Goal: Information Seeking & Learning: Check status

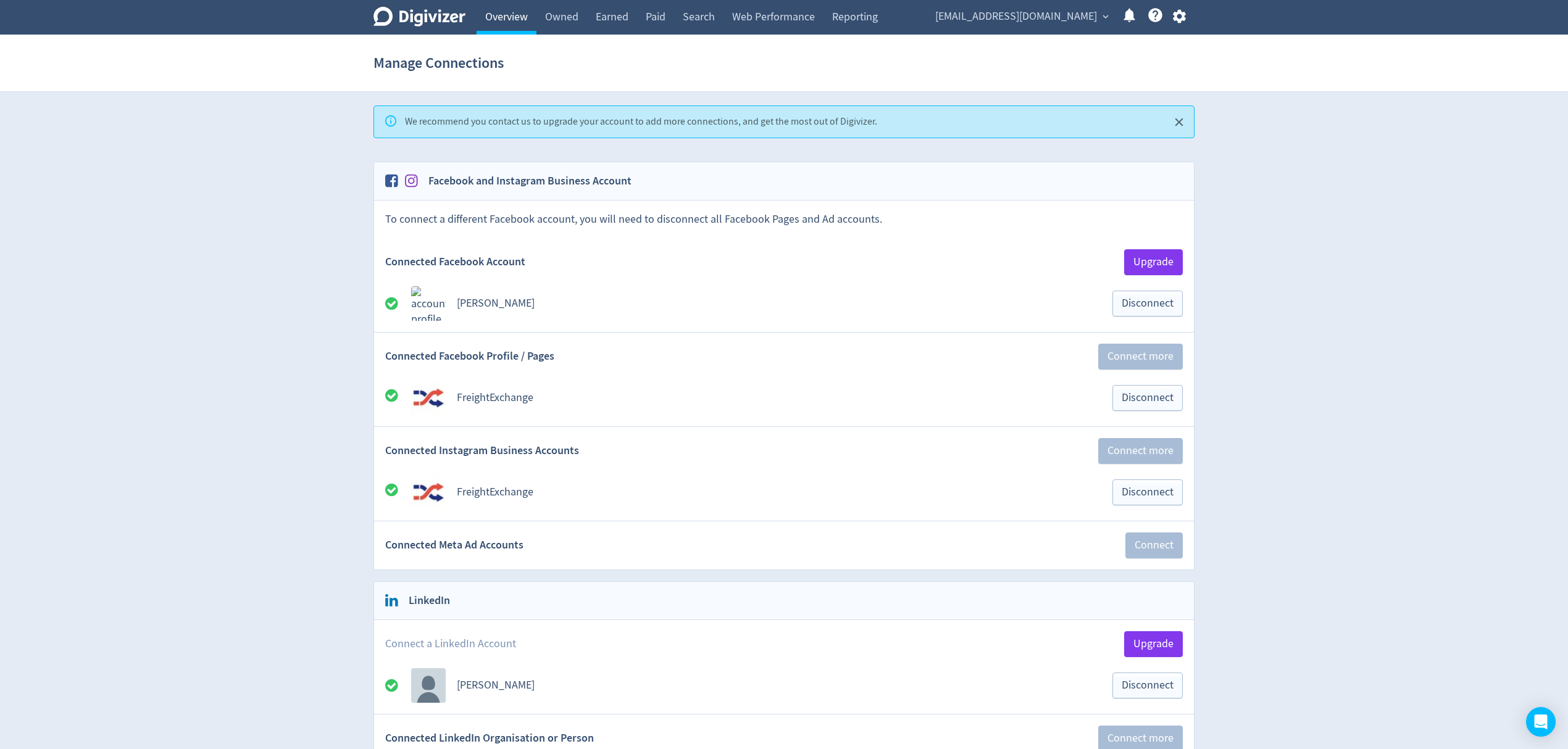
click at [521, 6] on link "Overview" at bounding box center [506, 17] width 60 height 34
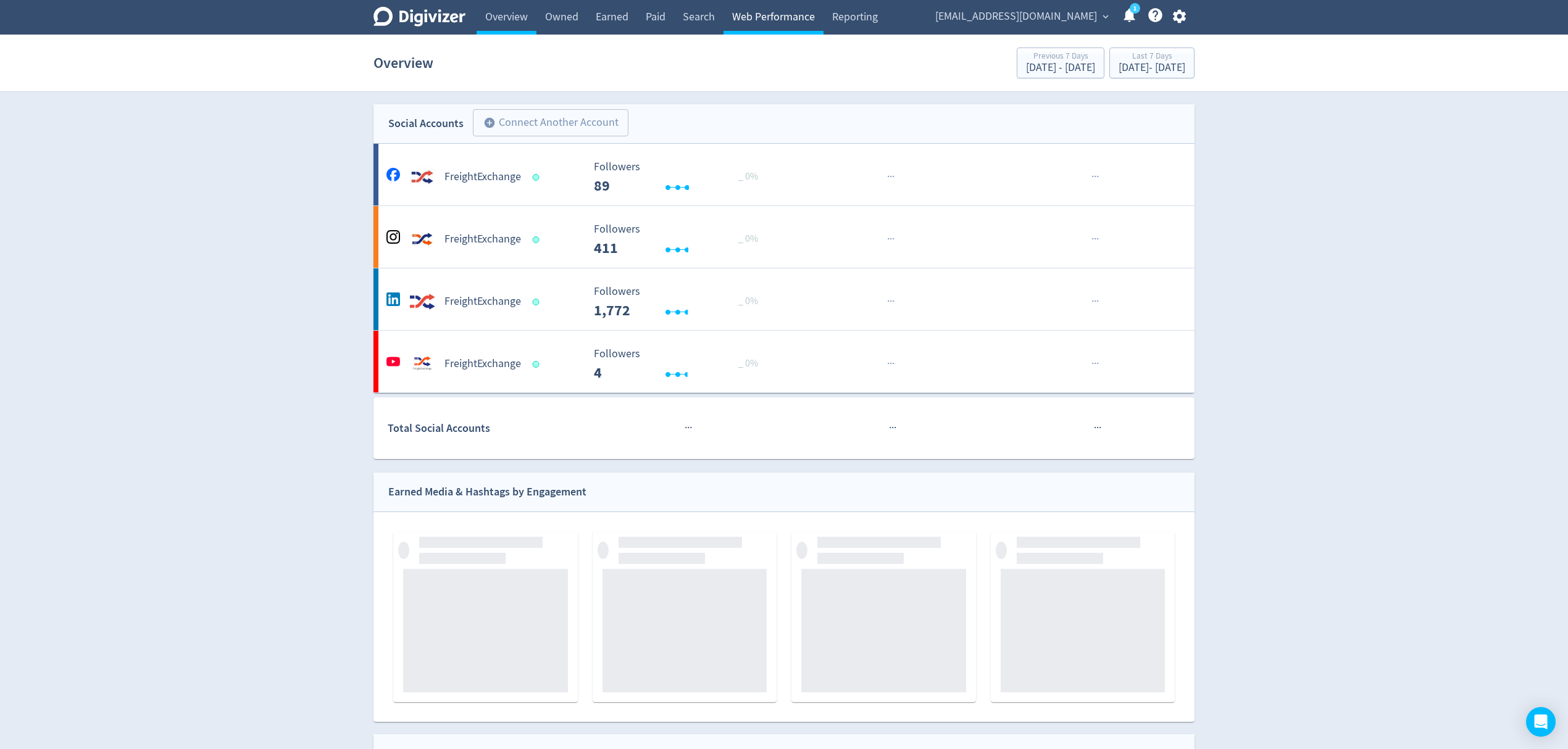
click at [800, 14] on link "Web Performance" at bounding box center [773, 17] width 100 height 34
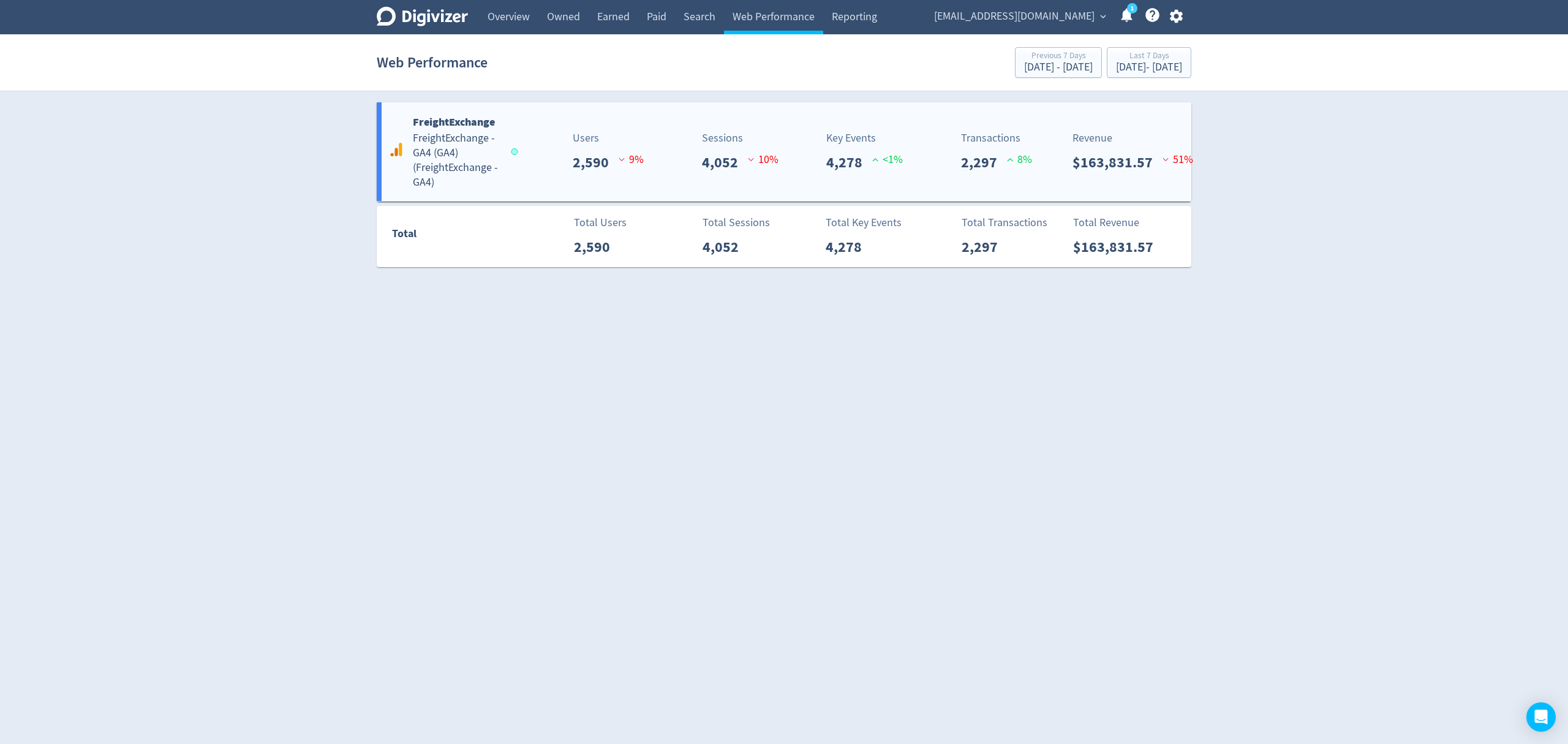
click at [470, 169] on h5 "FreightExchange - GA4 (GA4) ( FreightExchange - GA4 )" at bounding box center [456, 160] width 87 height 59
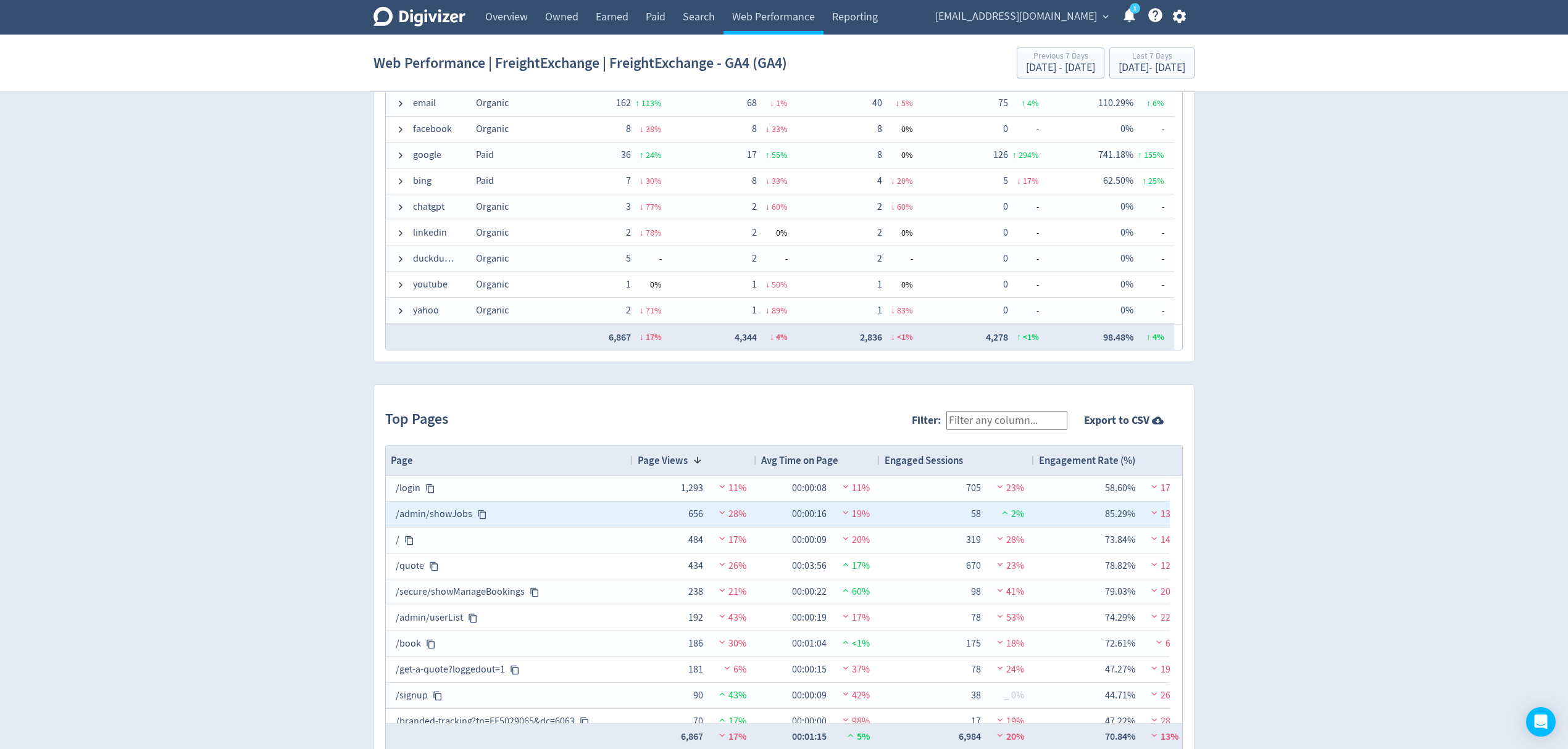
scroll to position [886, 0]
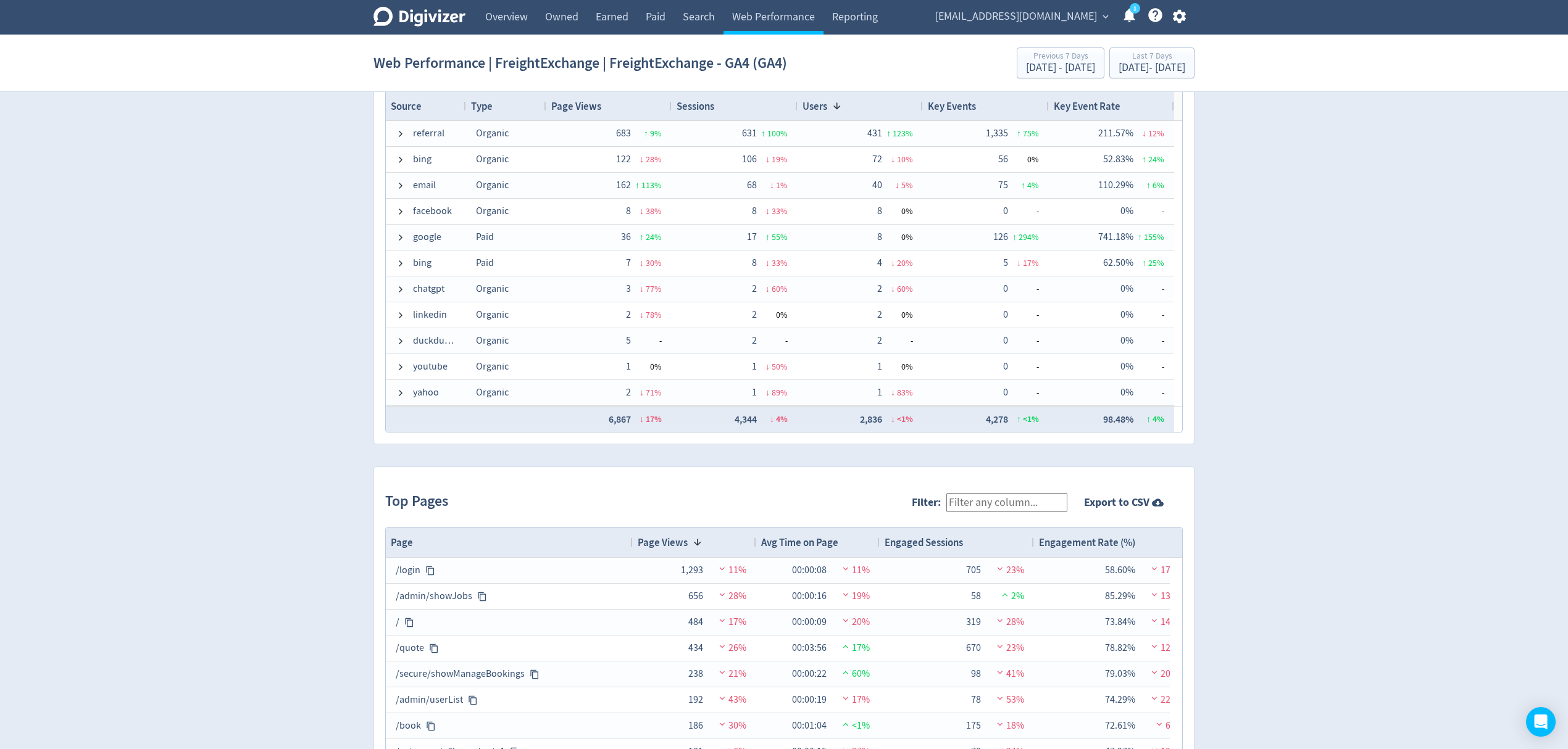
click at [1003, 507] on input "Filter:" at bounding box center [1006, 502] width 121 height 19
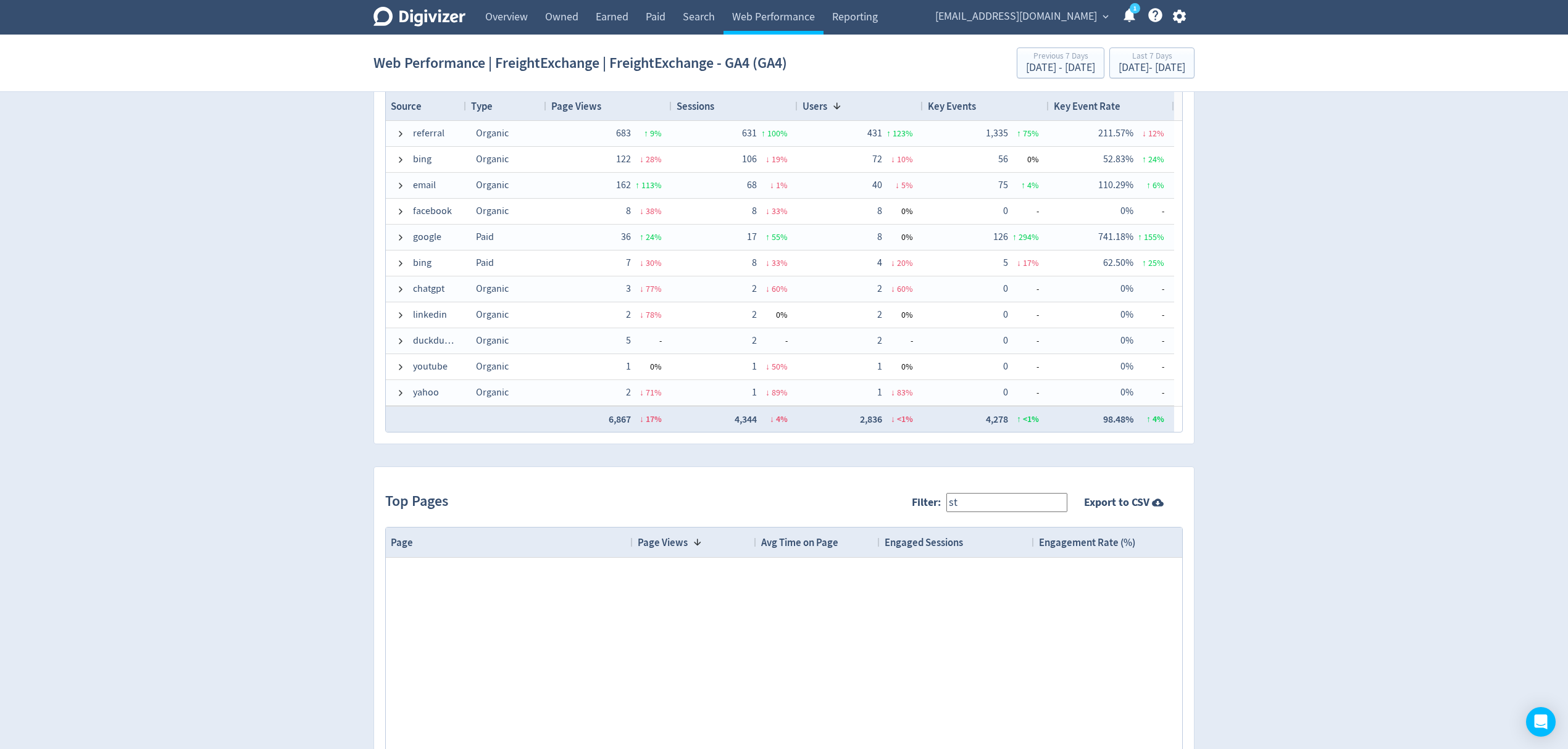
type input "s"
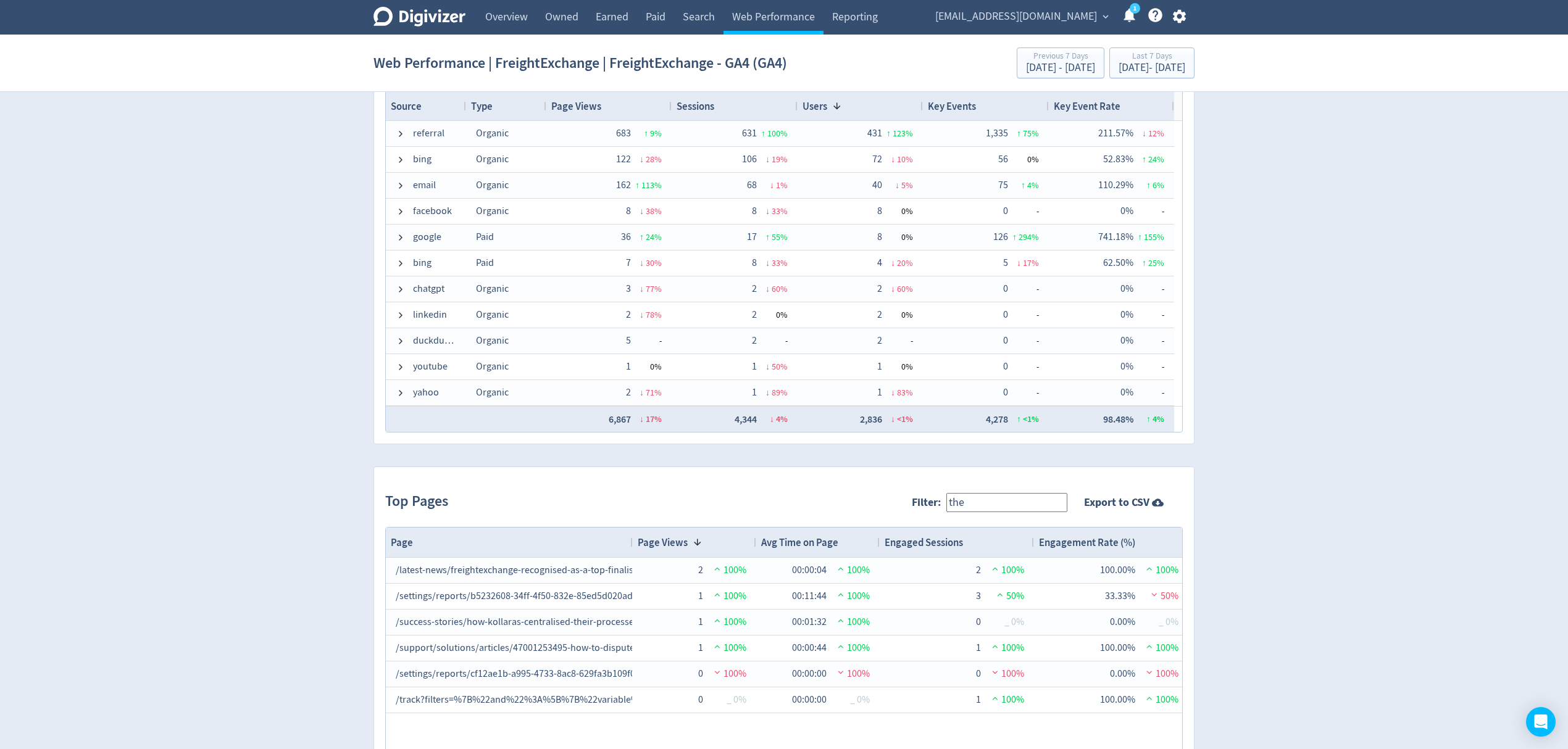
drag, startPoint x: 991, startPoint y: 506, endPoint x: 902, endPoint y: 502, distance: 89.1
click at [902, 502] on div "Top Pages Filter: the Export to CSV" at bounding box center [784, 502] width 797 height 49
paste input "/the-strategic-imperative/"
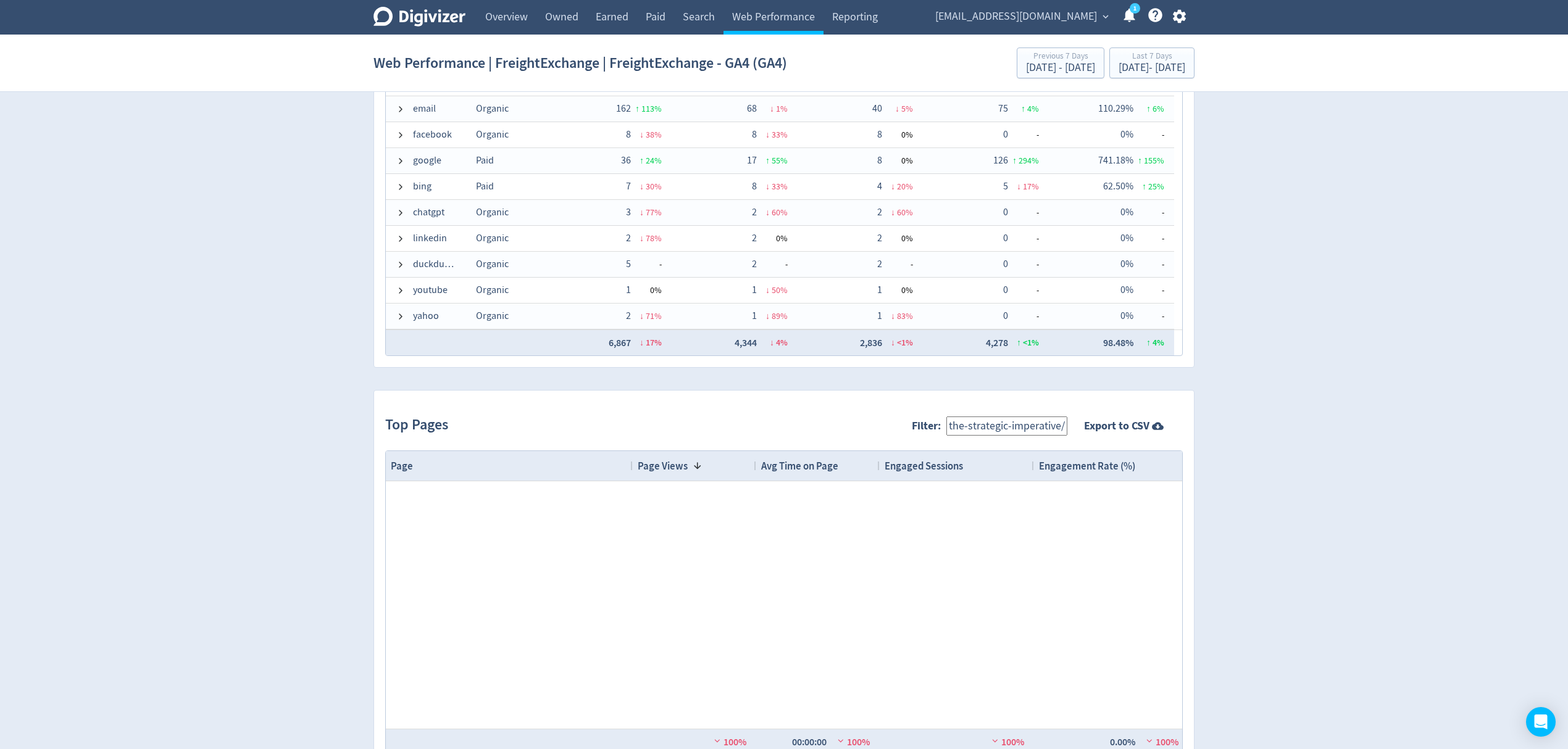
scroll to position [1050, 0]
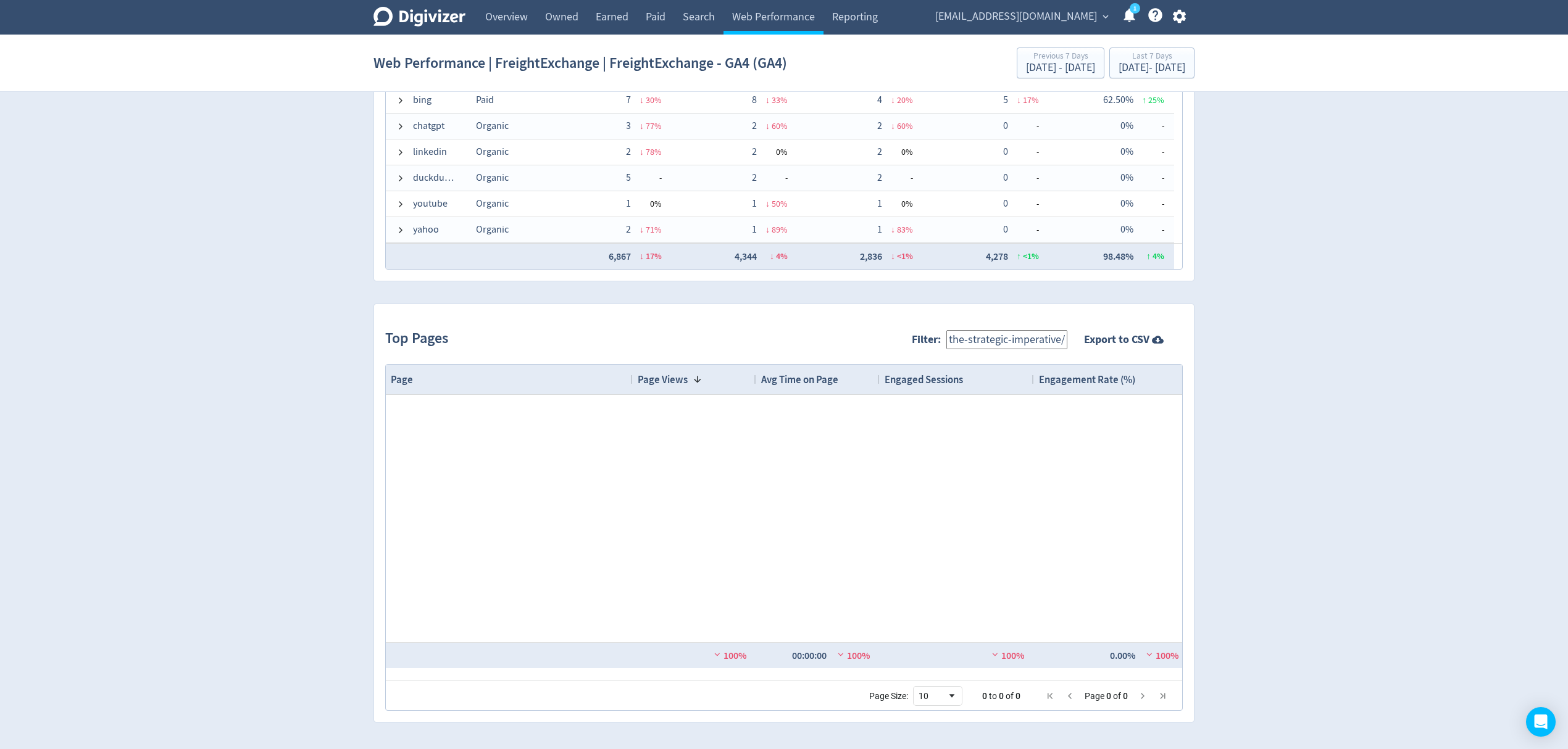
type input "/the-strategic-imperative/"
click at [885, 480] on div at bounding box center [784, 518] width 796 height 247
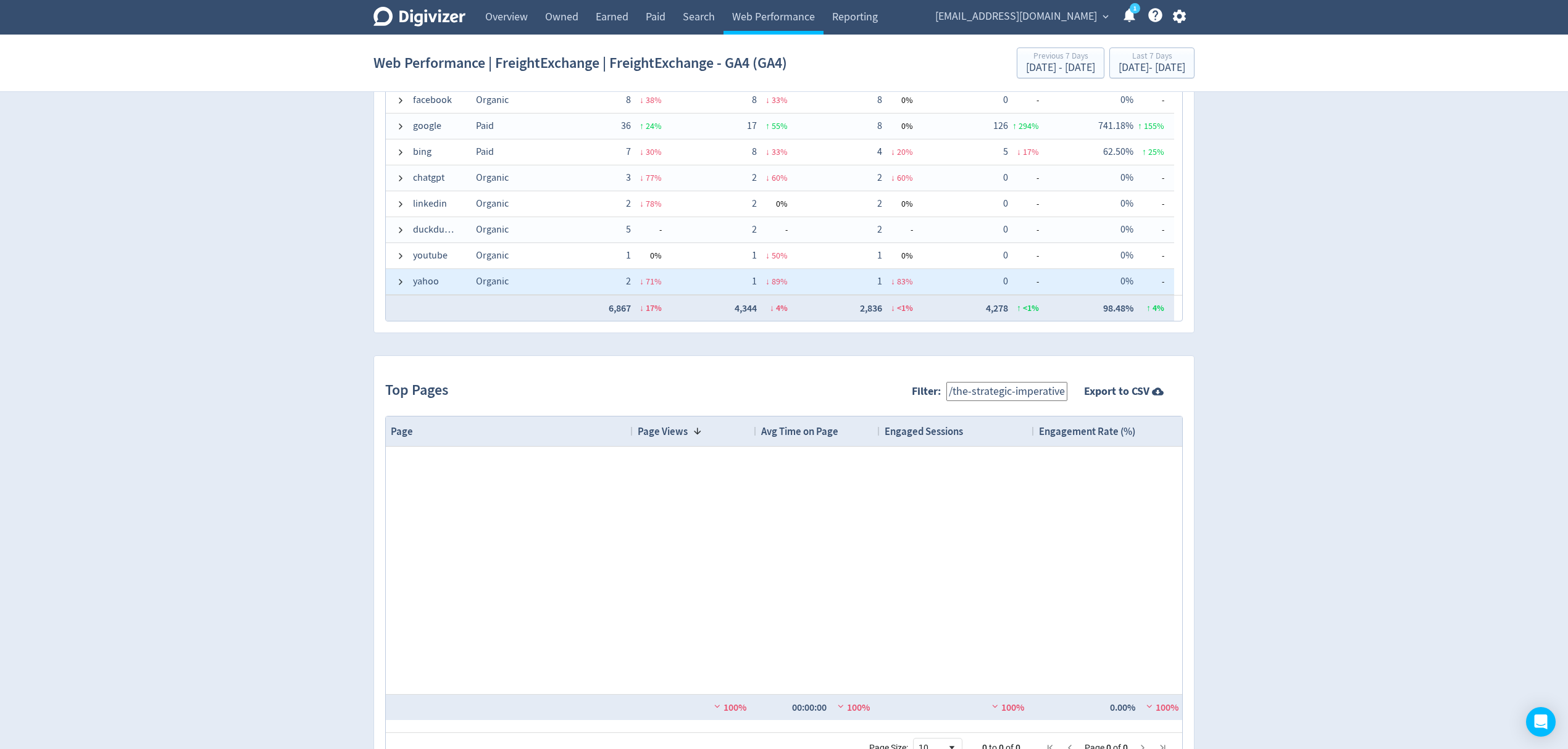
scroll to position [968, 0]
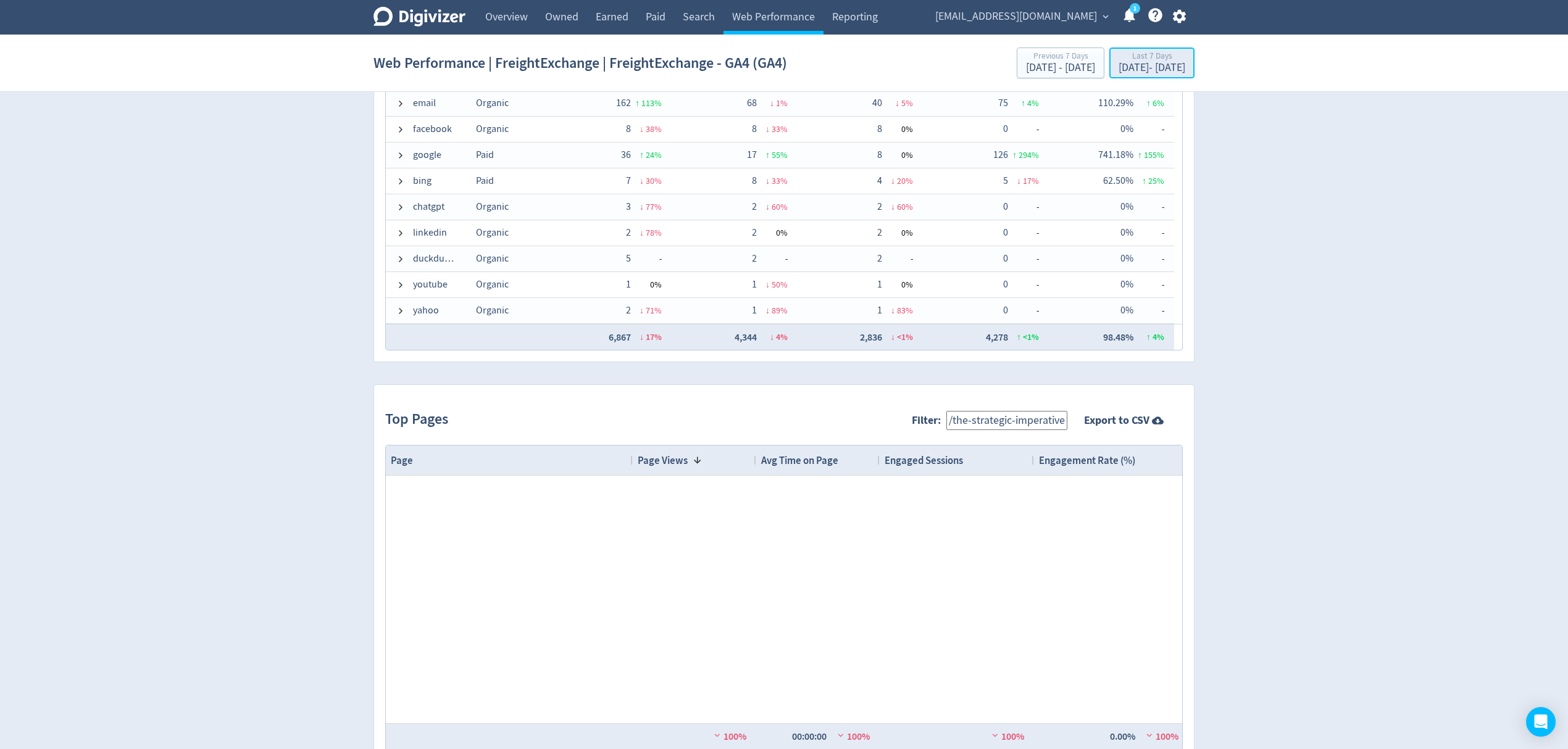
click at [1167, 60] on div "Last 7 Days" at bounding box center [1152, 57] width 67 height 11
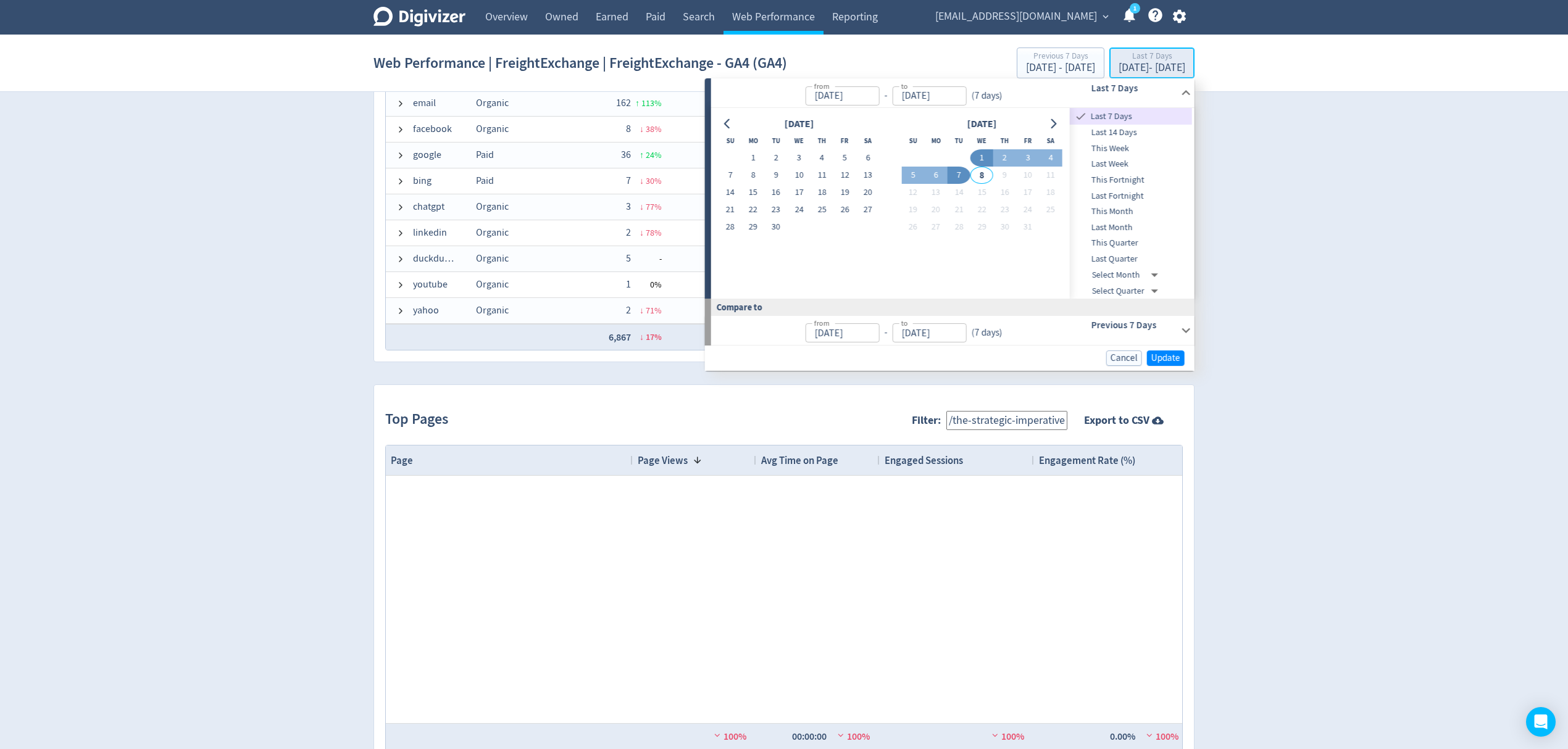
type input "[DATE]"
click at [749, 155] on button "1" at bounding box center [752, 158] width 23 height 18
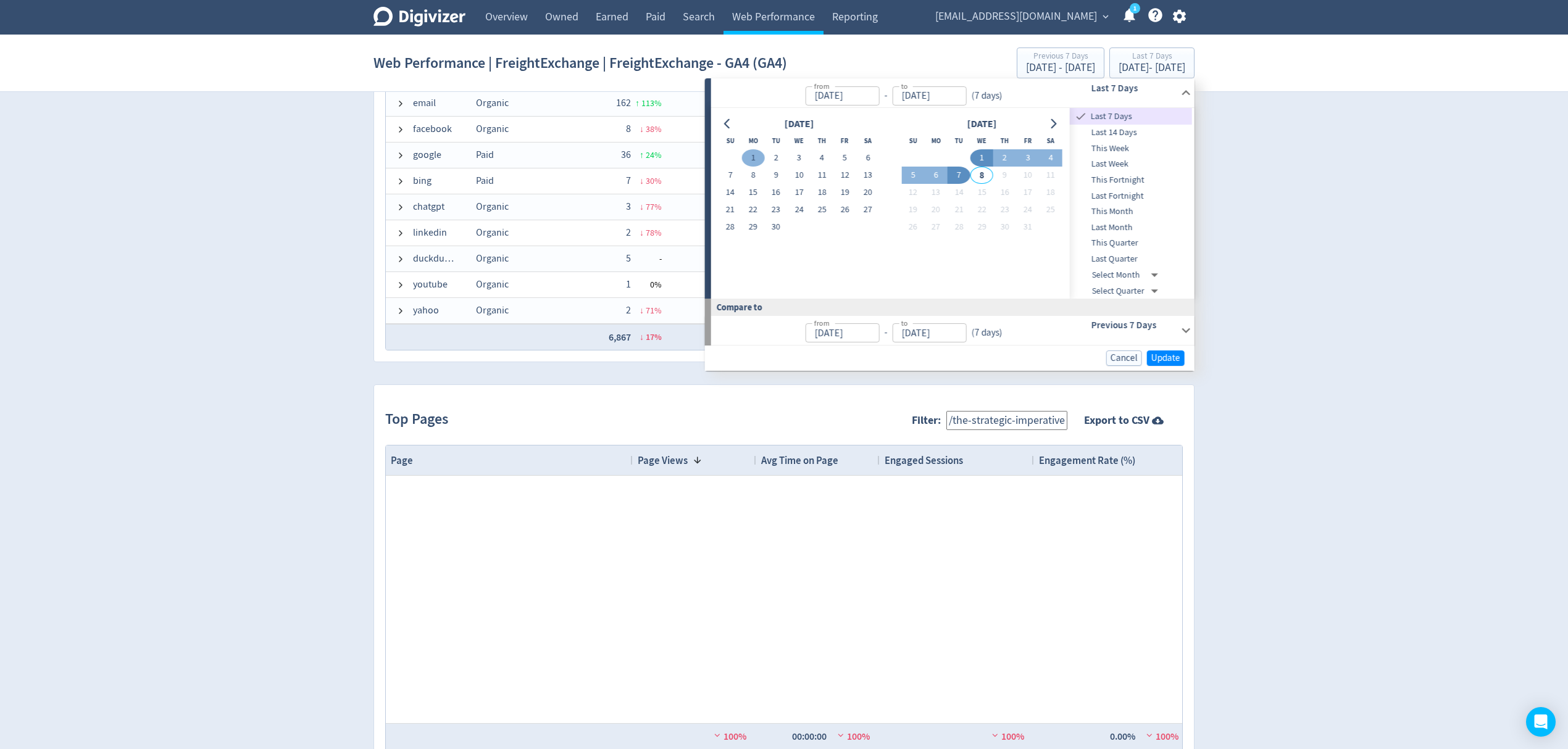
type input "[DATE]"
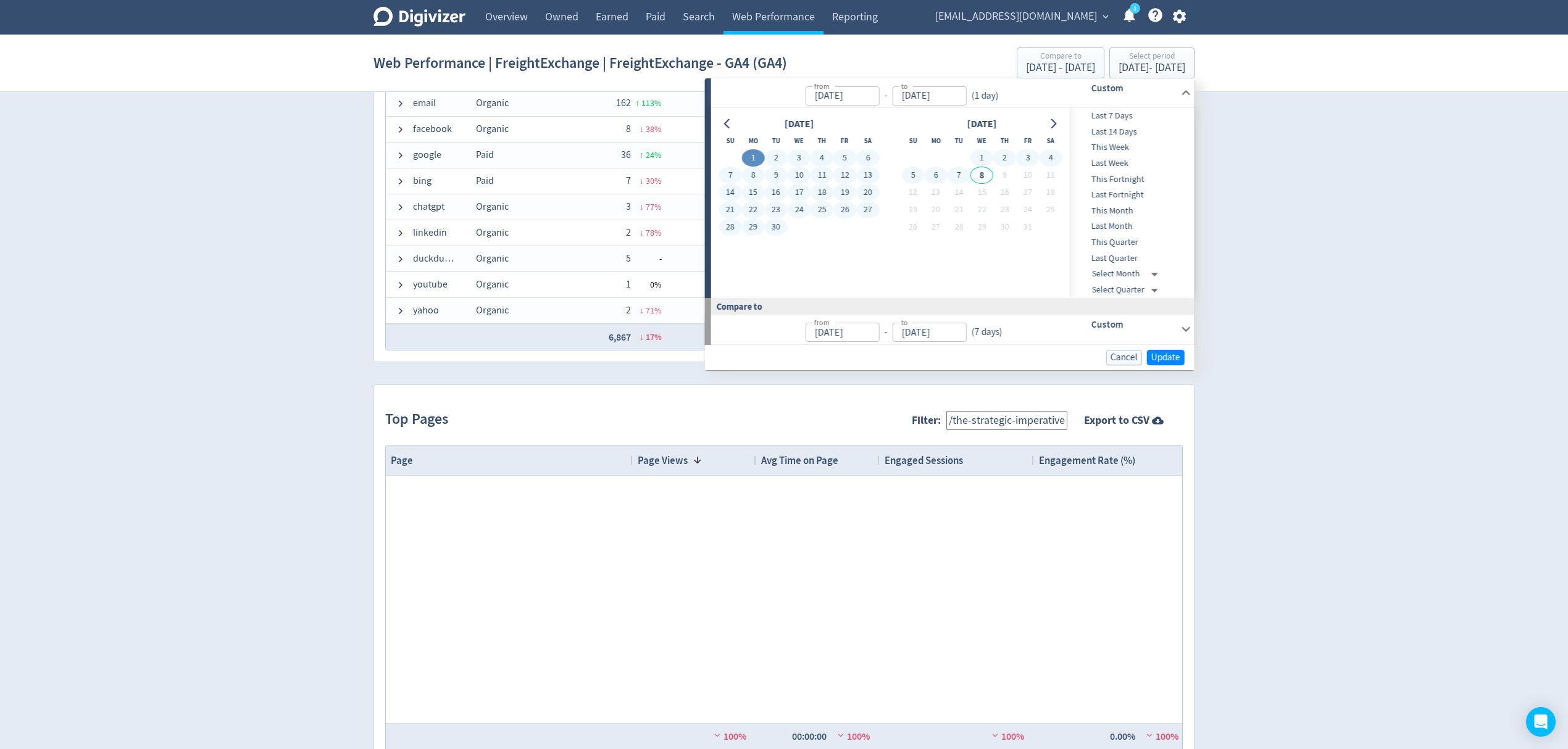
click at [1148, 334] on div "Custom" at bounding box center [1116, 329] width 122 height 29
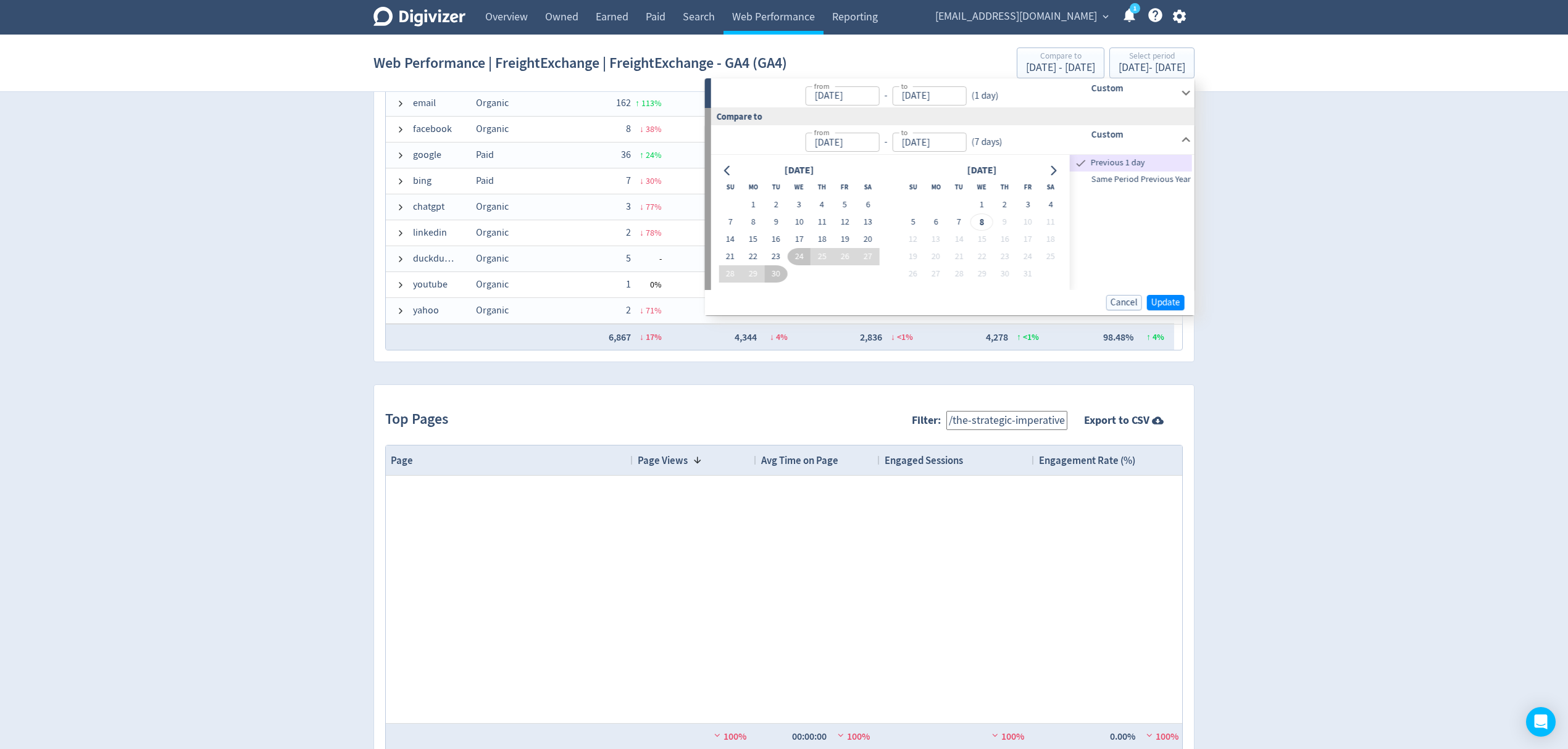
click at [1166, 356] on div "Traffic Source Key Events: All Key Events eCommerce begin_checkout signup_step …" at bounding box center [784, 149] width 819 height 425
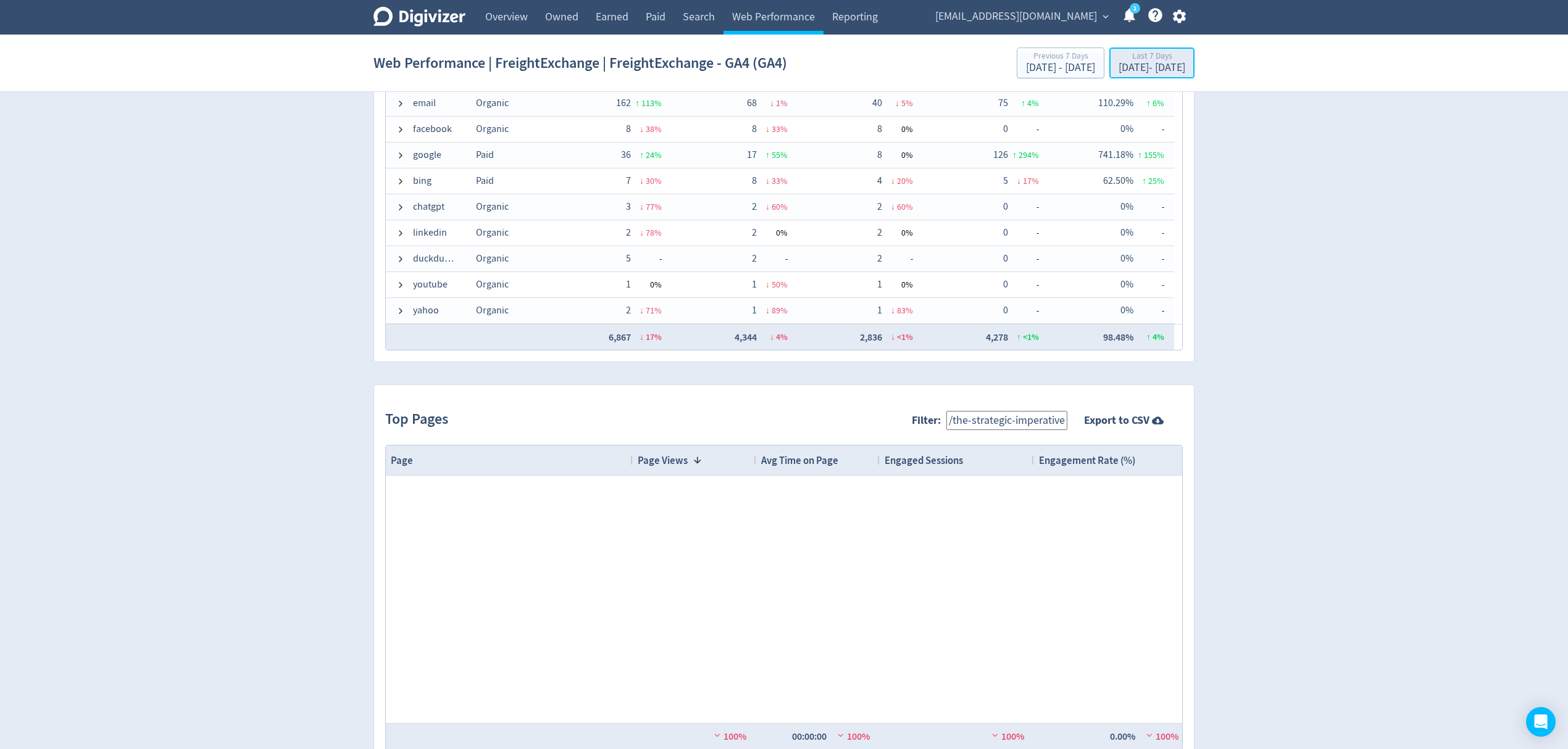
click at [1151, 59] on div "Last 7 Days" at bounding box center [1152, 57] width 67 height 11
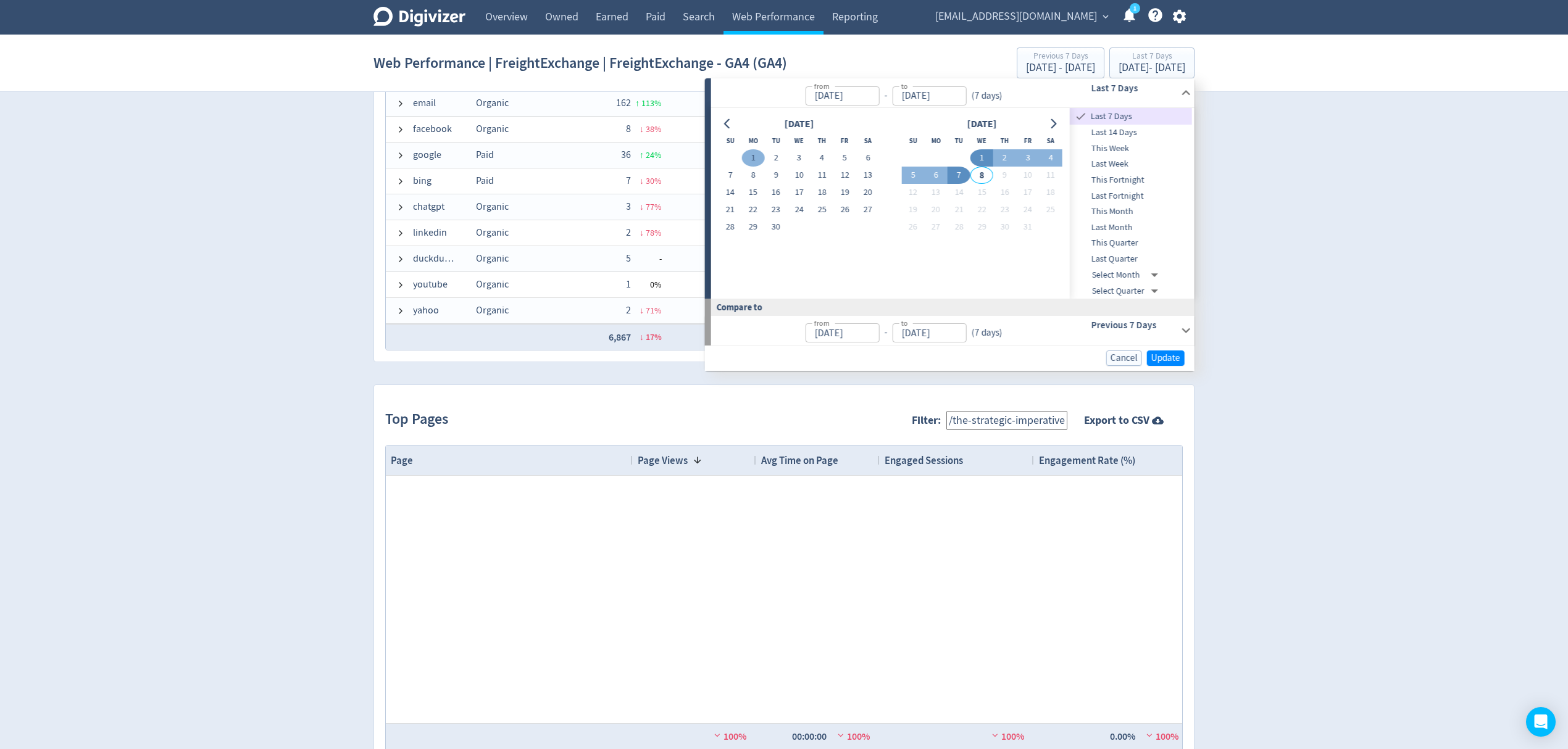
click at [749, 158] on button "1" at bounding box center [752, 158] width 23 height 18
type input "[DATE]"
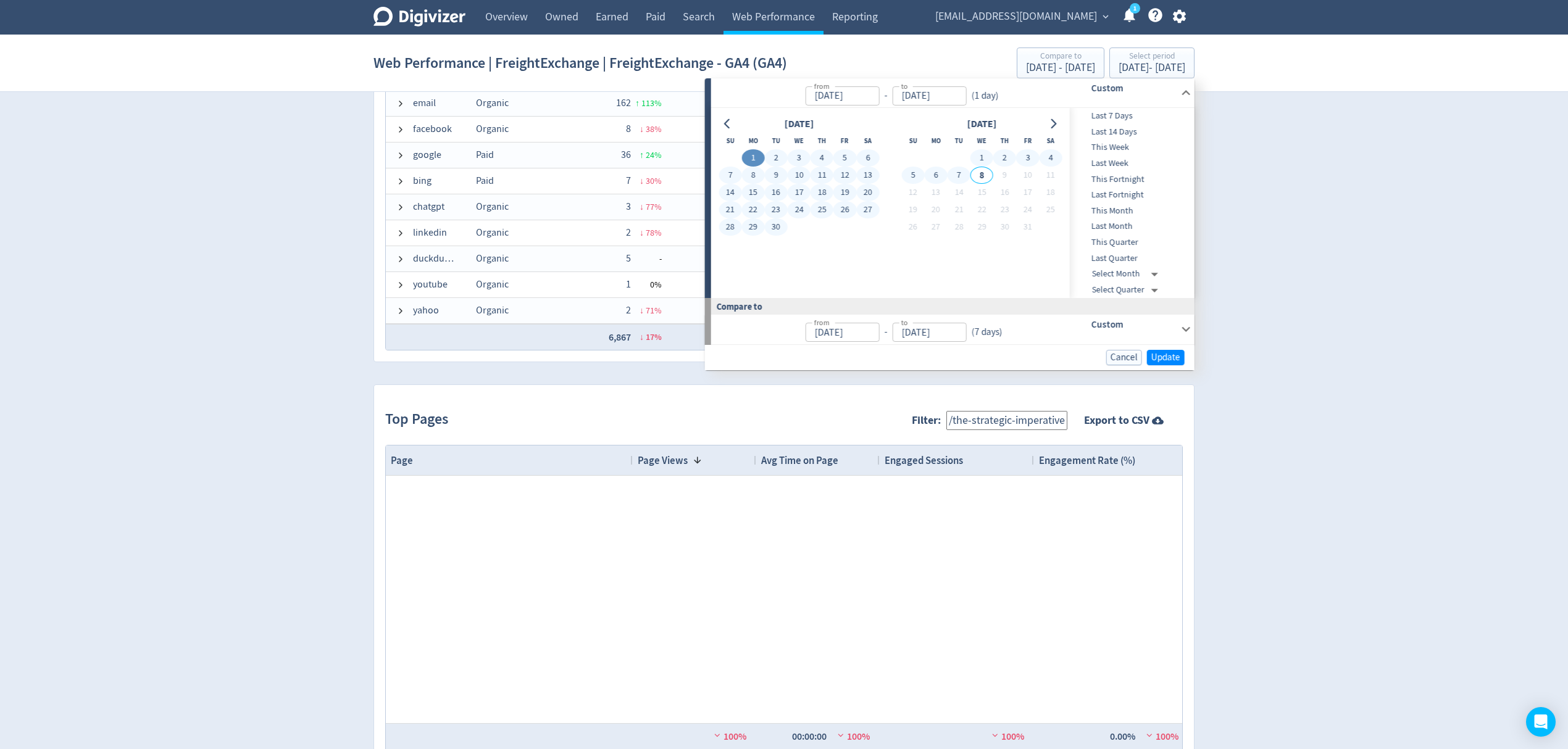
click at [966, 174] on button "7" at bounding box center [959, 175] width 23 height 18
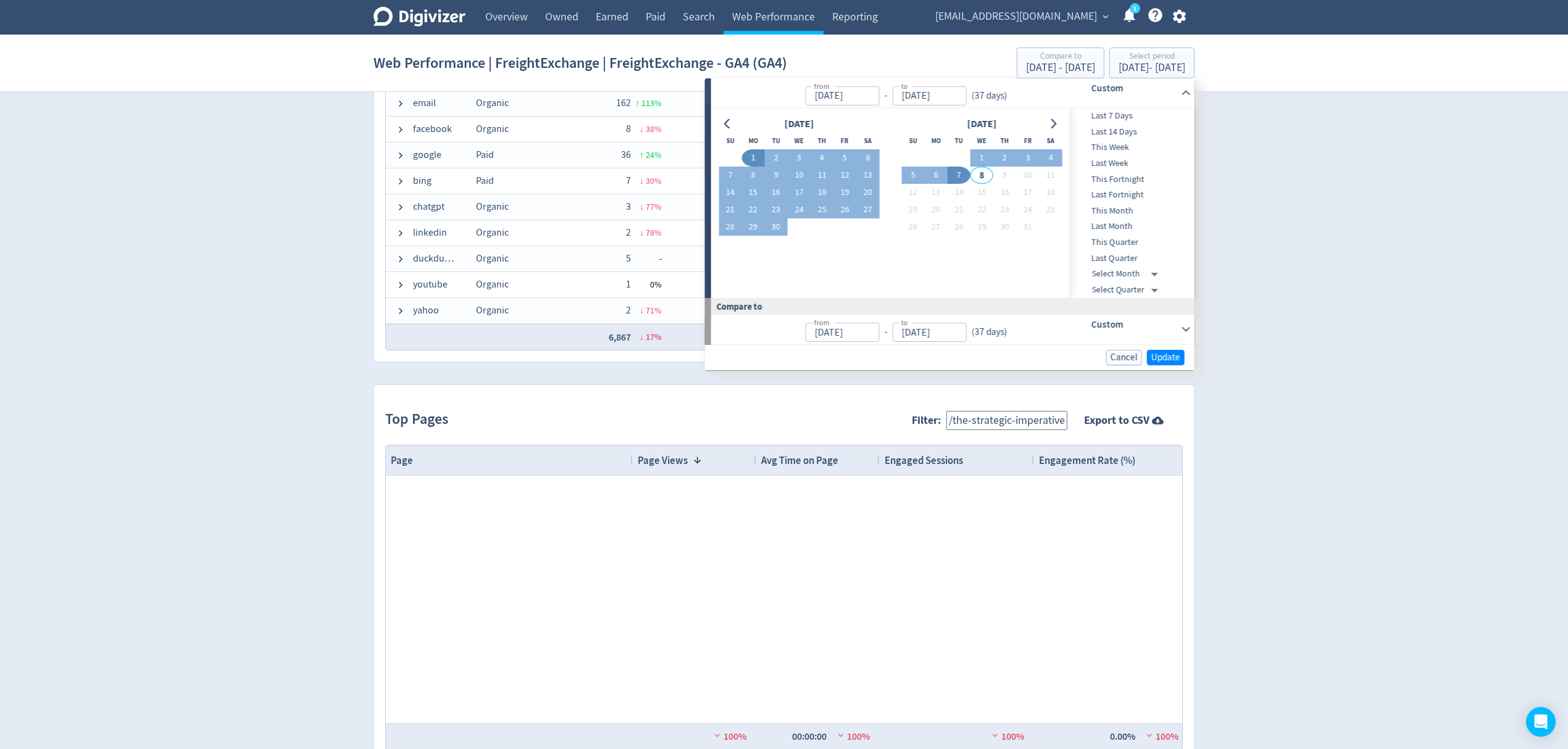
type input "[DATE]"
click at [1164, 354] on span "Update" at bounding box center [1165, 358] width 29 height 9
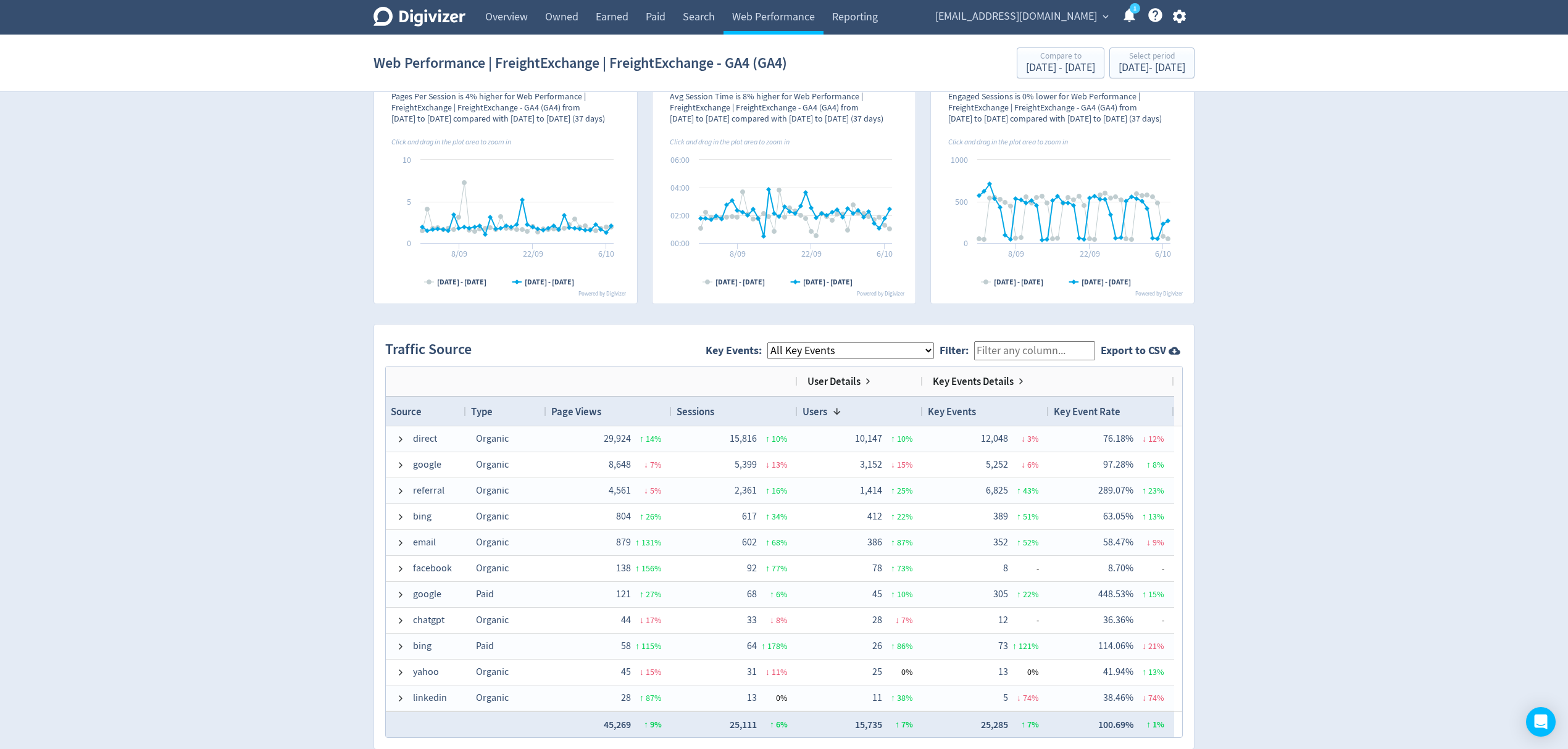
scroll to position [1050, 0]
